Goal: Information Seeking & Learning: Learn about a topic

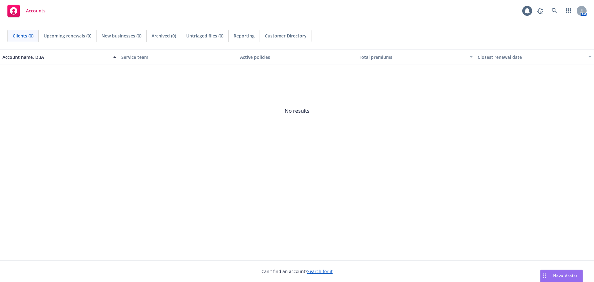
click at [557, 276] on span "Nova Assist" at bounding box center [565, 275] width 24 height 5
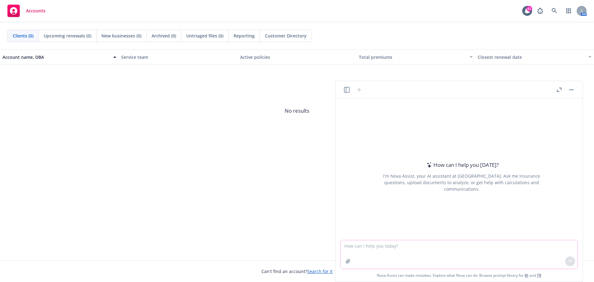
click at [376, 250] on textarea at bounding box center [458, 254] width 237 height 28
type textarea "Please edit email below"
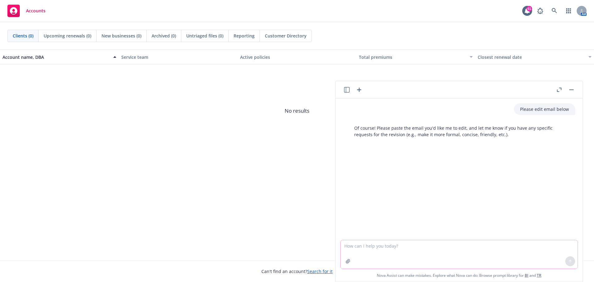
paste textarea "Are you available [DATE] for a discussion of [PERSON_NAME]’s renewal? As we adv…"
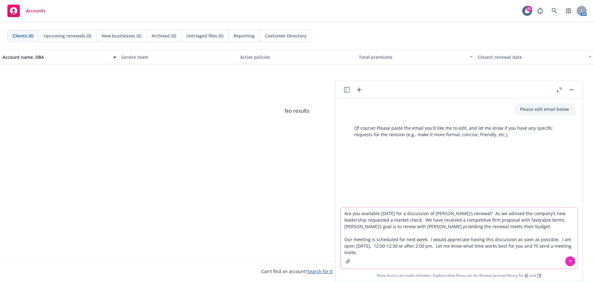
type textarea "Are you available [DATE] for a discussion of [PERSON_NAME]’s renewal? As we adv…"
click at [572, 260] on button at bounding box center [570, 261] width 10 height 10
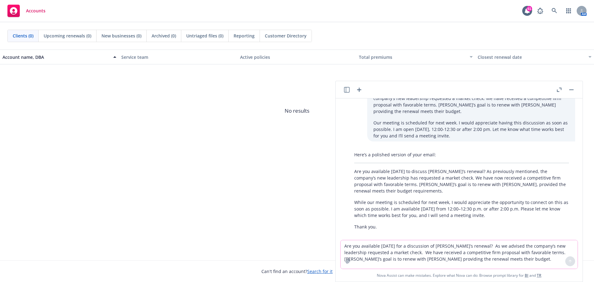
scroll to position [62, 0]
drag, startPoint x: 377, startPoint y: 166, endPoint x: 373, endPoint y: 166, distance: 4.1
click at [377, 167] on p "Are you available [DATE] to discuss [PERSON_NAME]’s renewal? As previously ment…" at bounding box center [461, 180] width 215 height 26
drag, startPoint x: 354, startPoint y: 164, endPoint x: 489, endPoint y: 207, distance: 141.2
click at [489, 207] on div "Here’s a polished version of your email: Are you available [DATE] to discuss [P…" at bounding box center [461, 189] width 227 height 83
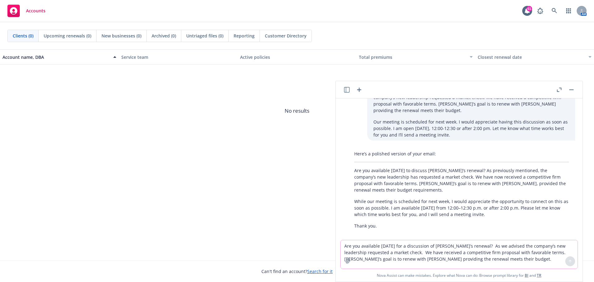
click at [391, 245] on textarea "Are you available [DATE] for a discussion of [PERSON_NAME]’s renewal? As we adv…" at bounding box center [458, 254] width 237 height 28
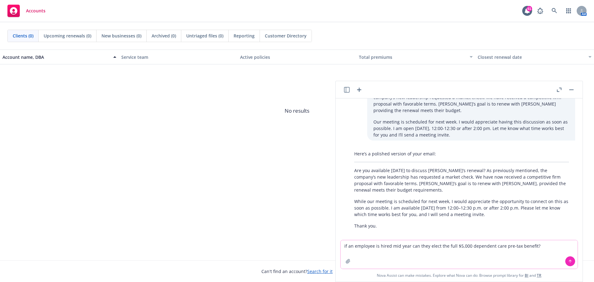
type textarea "if an employee is hired mid year can they elect the full $5,000 dependent care …"
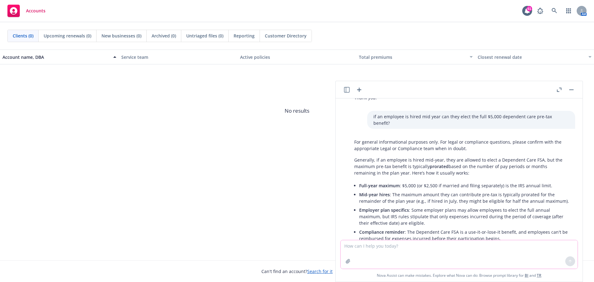
scroll to position [216, 0]
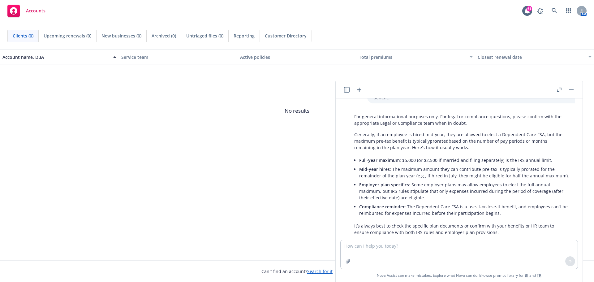
click at [386, 157] on span "Full-year maximum" at bounding box center [379, 160] width 41 height 6
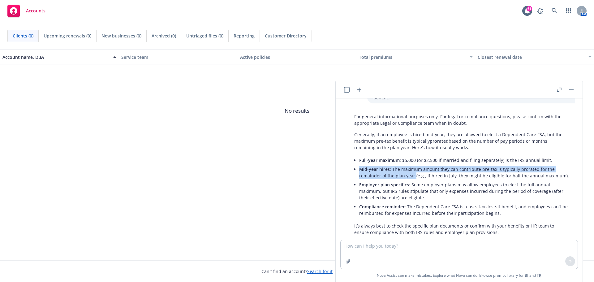
drag, startPoint x: 361, startPoint y: 156, endPoint x: 414, endPoint y: 166, distance: 54.9
click at [414, 166] on li "Mid-year hires : The maximum amount they can contribute pre-tax is typically pr…" at bounding box center [464, 171] width 210 height 15
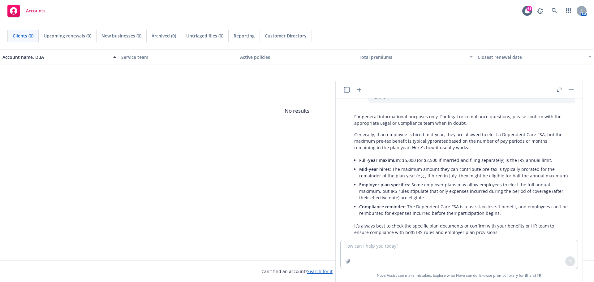
drag, startPoint x: 491, startPoint y: 175, endPoint x: 462, endPoint y: 169, distance: 29.8
click at [491, 180] on li "Employer plan specifics : Some employer plans may allow employees to elect the …" at bounding box center [464, 191] width 210 height 22
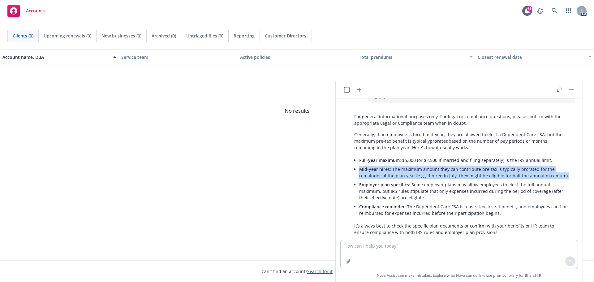
drag, startPoint x: 360, startPoint y: 156, endPoint x: 559, endPoint y: 163, distance: 199.6
click at [559, 164] on li "Mid-year hires : The maximum amount they can contribute pre-tax is typically pr…" at bounding box center [464, 171] width 210 height 15
copy li "Mid-year hires : The maximum amount they can contribute pre-tax is typically pr…"
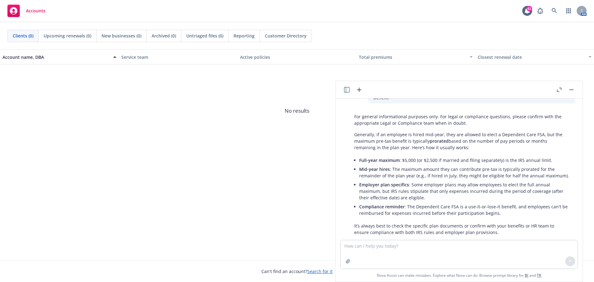
click at [514, 222] on p "It’s always best to check the specific plan documents or confirm with your bene…" at bounding box center [461, 228] width 215 height 13
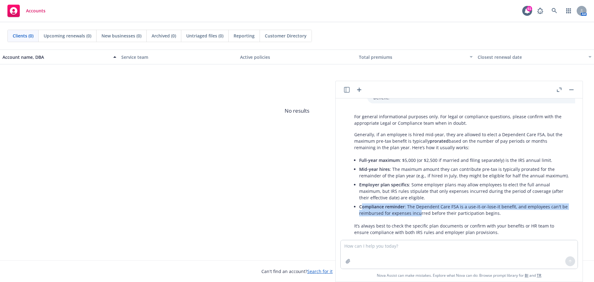
drag, startPoint x: 361, startPoint y: 194, endPoint x: 420, endPoint y: 201, distance: 59.1
click at [420, 202] on li "Compliance reminder : The Dependent Care FSA is a use-it-or-lose-it benefit, an…" at bounding box center [464, 209] width 210 height 15
drag, startPoint x: 360, startPoint y: 193, endPoint x: 503, endPoint y: 198, distance: 143.5
click at [503, 202] on li "Compliance reminder : The Dependent Care FSA is a use-it-or-lose-it benefit, an…" at bounding box center [464, 209] width 210 height 15
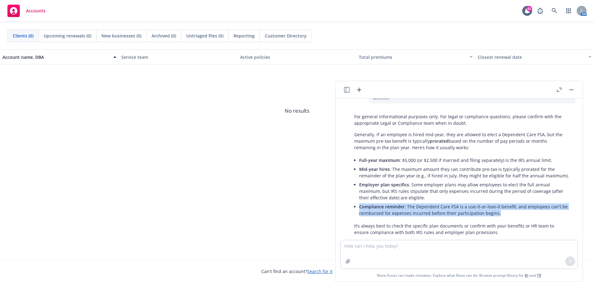
copy li "Compliance reminder : The Dependent Care FSA is a use-it-or-lose-it benefit, an…"
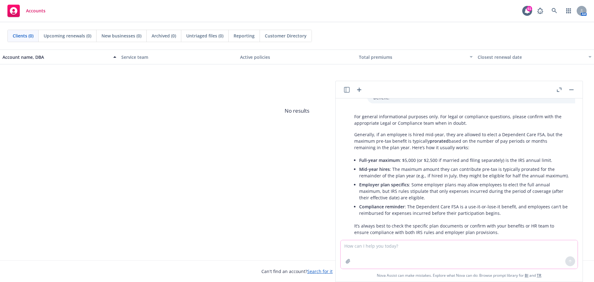
click at [354, 247] on textarea at bounding box center [458, 254] width 237 height 28
type textarea "write a summary of dependent care FSA eligible expenses"
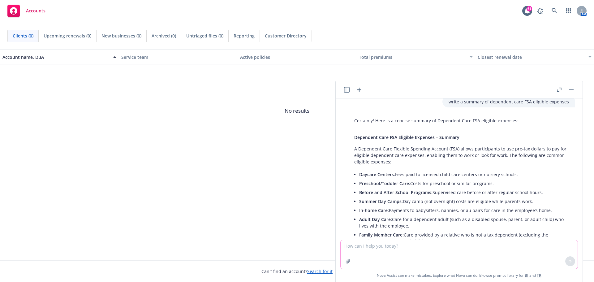
scroll to position [386, 0]
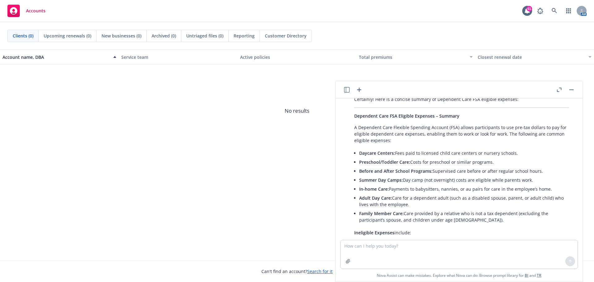
click at [506, 193] on li "Adult Day Care: Care for a dependent adult (such as a disabled spouse, parent, …" at bounding box center [464, 200] width 210 height 15
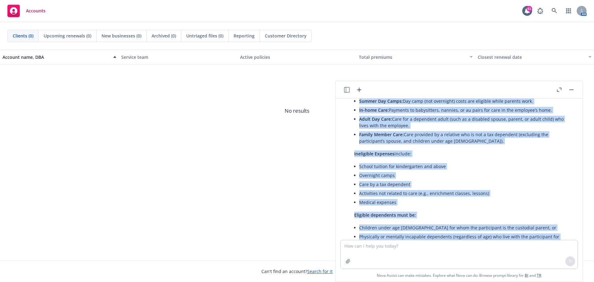
scroll to position [476, 0]
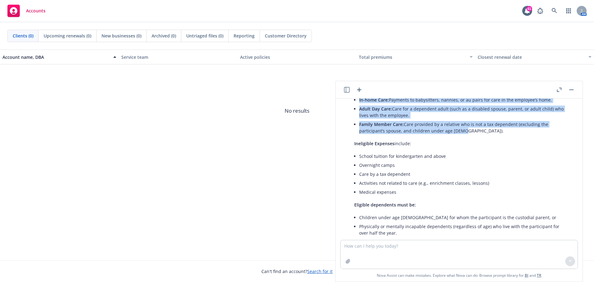
drag, startPoint x: 355, startPoint y: 122, endPoint x: 460, endPoint y: 117, distance: 105.6
click at [460, 117] on div "Certainly! Here is a concise summary of Dependent Care FSA eligible expenses: D…" at bounding box center [461, 136] width 227 height 265
copy div "A Dependent Care Flexible Spending Account (FSA) allows participants to use pre…"
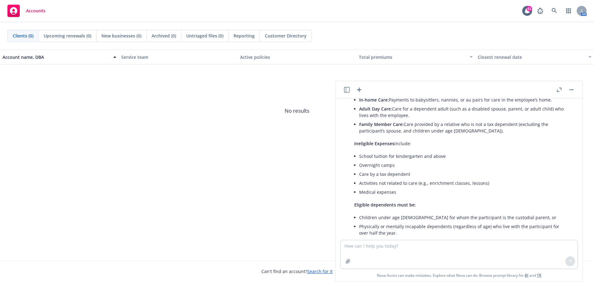
click at [477, 187] on li "Medical expenses" at bounding box center [464, 191] width 210 height 9
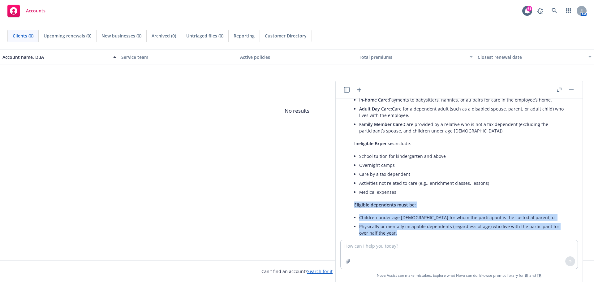
drag, startPoint x: 355, startPoint y: 191, endPoint x: 392, endPoint y: 218, distance: 45.8
click at [392, 218] on div "Certainly! Here is a concise summary of Dependent Care FSA eligible expenses: D…" at bounding box center [461, 136] width 227 height 265
copy div "Eligible dependents must be: Children under age [DEMOGRAPHIC_DATA] for whom the…"
